Goal: Information Seeking & Learning: Learn about a topic

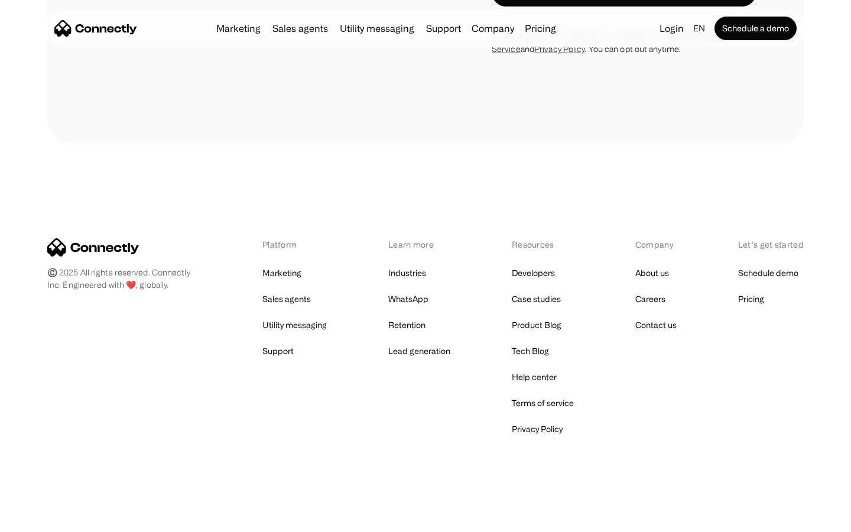
scroll to position [1012, 0]
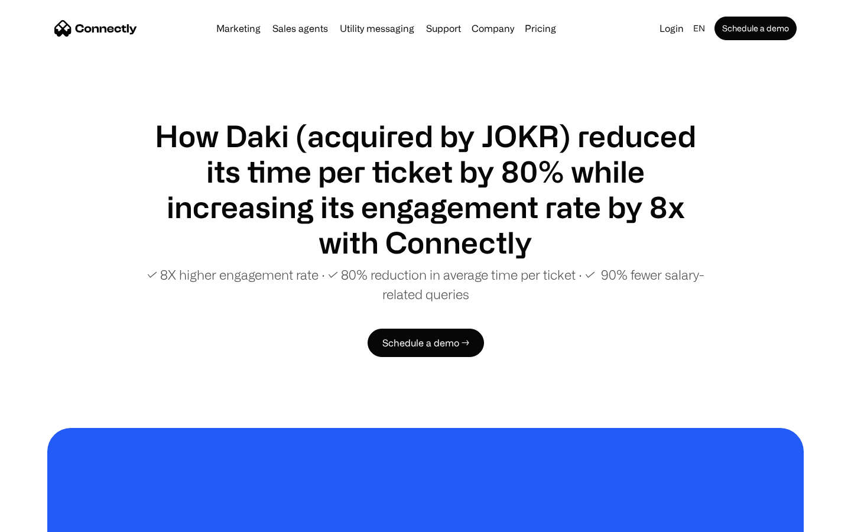
scroll to position [2282, 0]
